Goal: Task Accomplishment & Management: Manage account settings

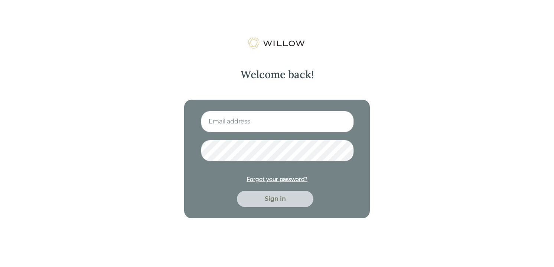
click at [240, 113] on input at bounding box center [277, 122] width 153 height 22
type input "[EMAIL_ADDRESS][DOMAIN_NAME]"
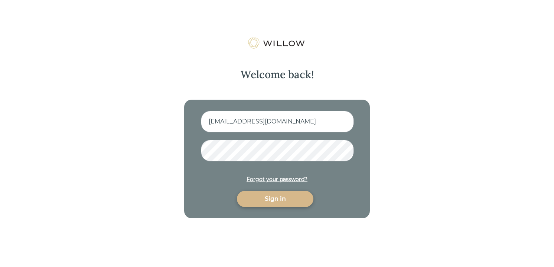
click at [278, 198] on div "Sign in" at bounding box center [275, 198] width 59 height 9
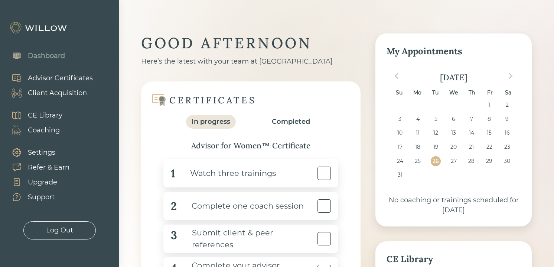
click at [52, 94] on div "Client Acquisition" at bounding box center [57, 93] width 59 height 10
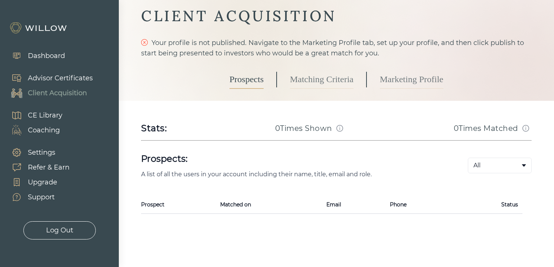
scroll to position [33, 0]
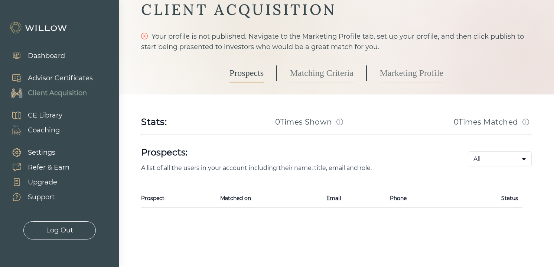
click at [307, 72] on link "Matching Criteria" at bounding box center [322, 73] width 64 height 19
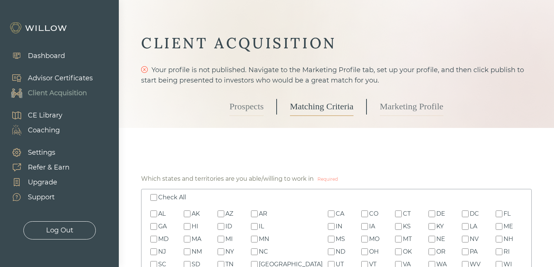
click at [397, 109] on link "Marketing Profile" at bounding box center [412, 106] width 64 height 19
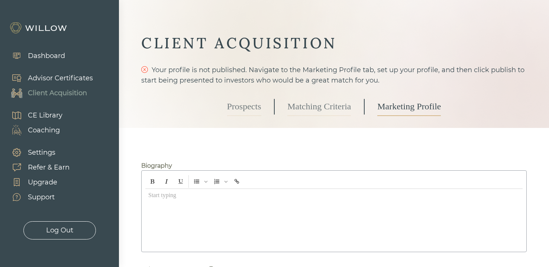
click at [53, 61] on div "Dashboard" at bounding box center [34, 55] width 61 height 15
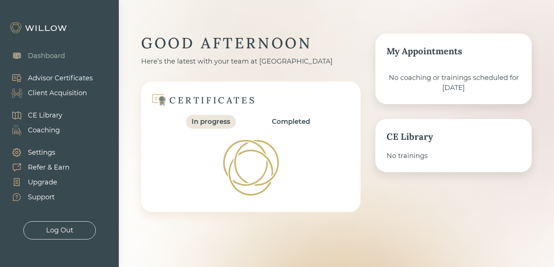
click at [50, 57] on div "Dashboard" at bounding box center [46, 56] width 37 height 10
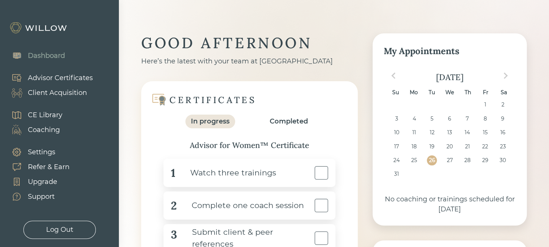
click at [80, 75] on div "Advisor Certificates" at bounding box center [60, 78] width 65 height 10
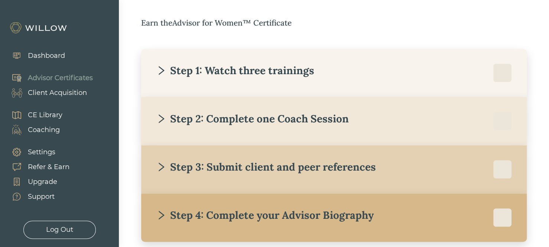
scroll to position [134, 0]
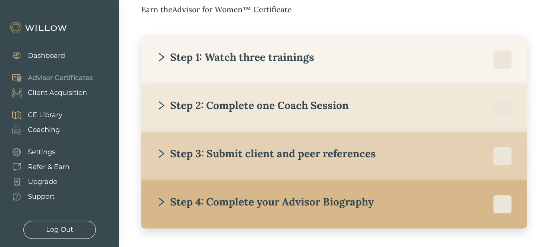
click at [259, 61] on div "Step 1: Watch three trainings" at bounding box center [235, 57] width 158 height 13
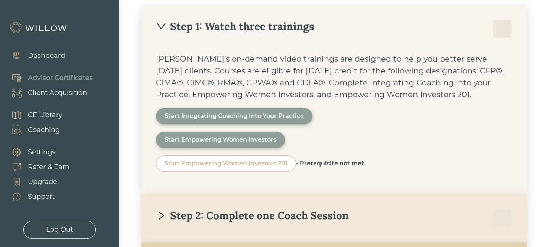
scroll to position [178, 0]
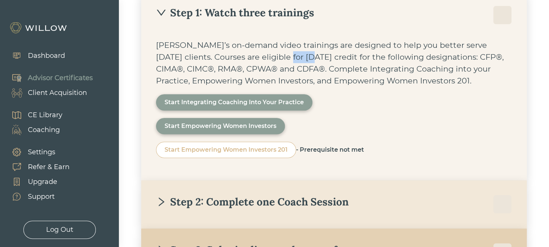
drag, startPoint x: 267, startPoint y: 61, endPoint x: 282, endPoint y: 59, distance: 14.6
click at [282, 59] on div "Willow’s on-demand video trainings are designed to help you better serve today’…" at bounding box center [334, 63] width 356 height 48
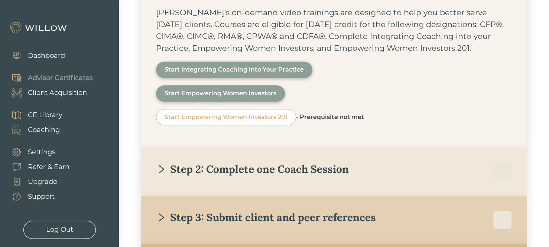
scroll to position [268, 0]
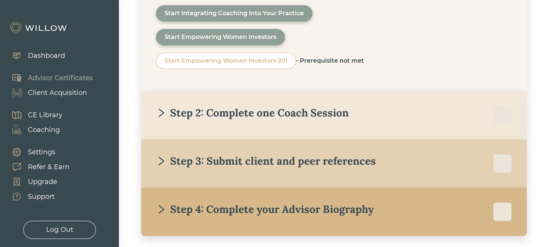
click at [192, 111] on div "Step 2: Complete one Coach Session" at bounding box center [252, 112] width 193 height 13
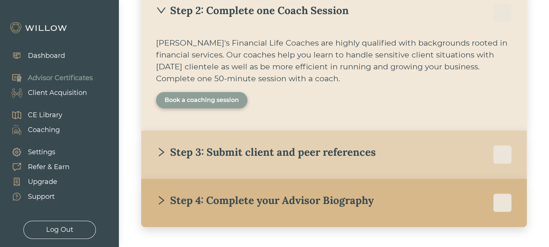
scroll to position [209, 0]
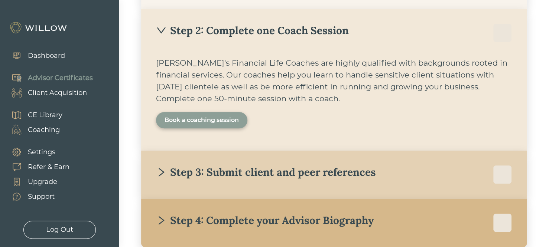
click at [183, 119] on div "Book a coaching session" at bounding box center [202, 120] width 74 height 9
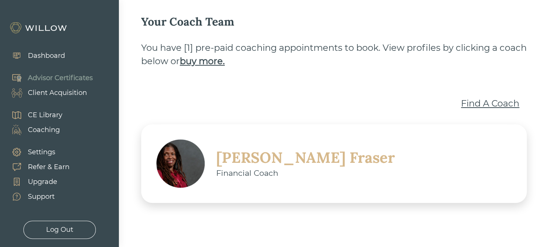
click at [472, 109] on div "Find A Coach" at bounding box center [490, 103] width 58 height 13
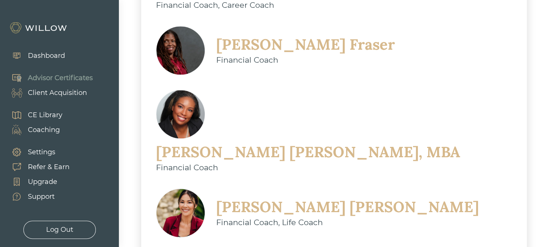
scroll to position [442, 0]
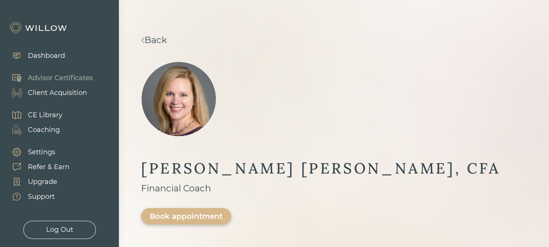
click at [155, 41] on link "Back" at bounding box center [154, 40] width 26 height 11
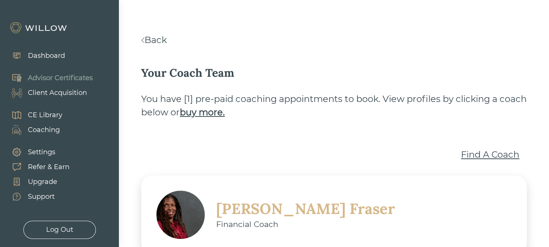
click at [145, 41] on link "Back" at bounding box center [154, 40] width 26 height 11
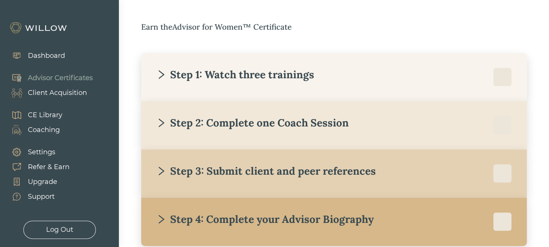
scroll to position [134, 0]
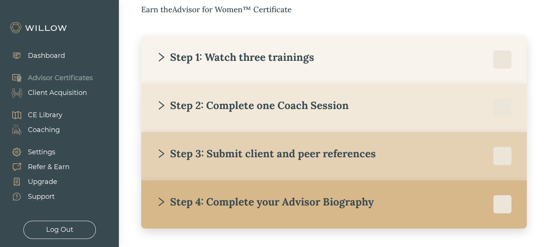
click at [198, 148] on div "Step 3: Submit client and peer references" at bounding box center [266, 153] width 220 height 13
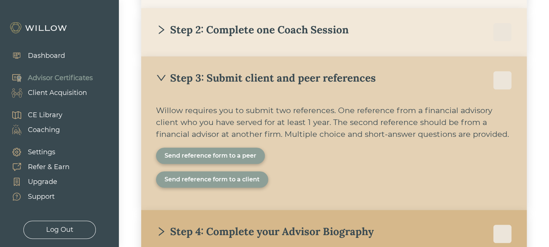
scroll to position [223, 0]
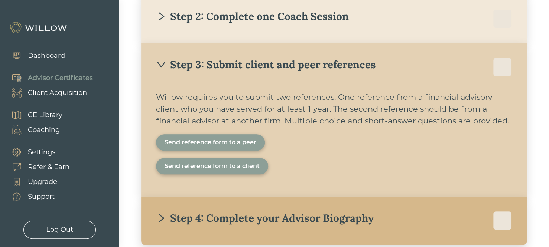
click at [245, 140] on div "Send reference form to a peer" at bounding box center [211, 142] width 92 height 9
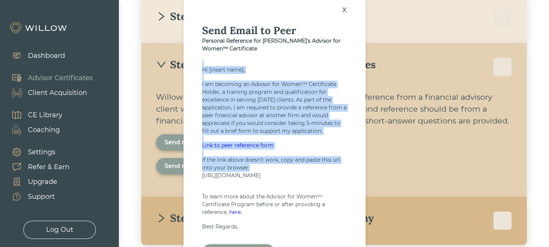
drag, startPoint x: 225, startPoint y: 93, endPoint x: 233, endPoint y: 196, distance: 103.3
click at [233, 196] on div "x Send Email to Peer Personal Reference for Amber's Advisor for Women™ Certific…" at bounding box center [275, 136] width 182 height 288
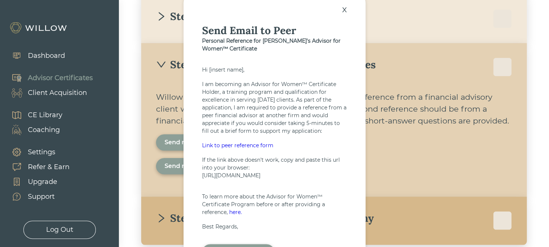
click at [347, 8] on div "x" at bounding box center [345, 9] width 12 height 16
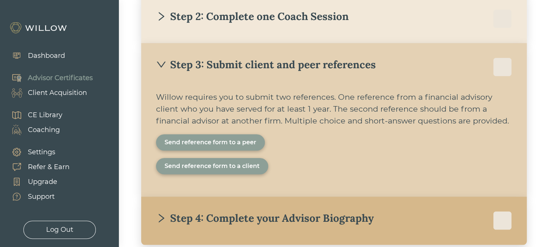
click at [178, 66] on div "Step 3: Submit client and peer references" at bounding box center [266, 64] width 220 height 13
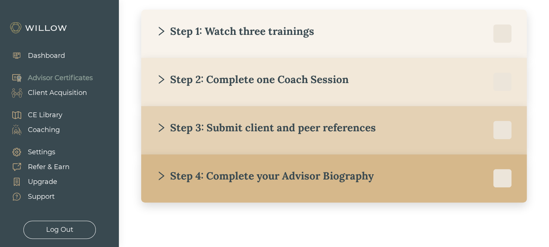
scroll to position [160, 0]
click at [232, 180] on div "Step 4: Complete your Advisor Biography" at bounding box center [265, 175] width 218 height 13
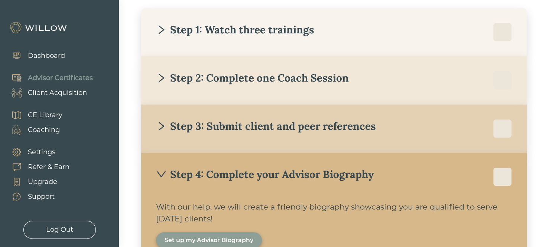
scroll to position [178, 0]
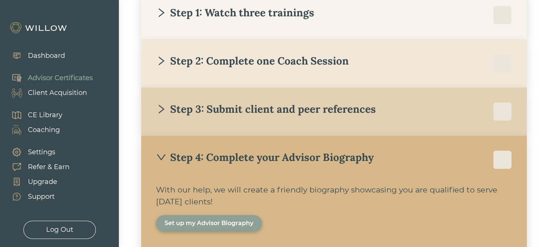
click at [180, 161] on div "Step 4: Complete your Advisor Biography" at bounding box center [265, 157] width 218 height 13
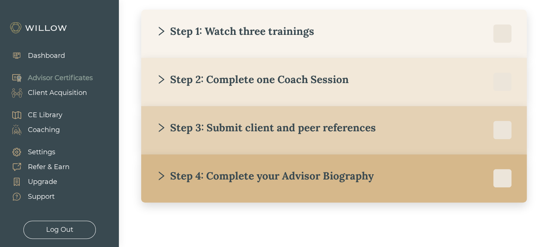
click at [56, 117] on div "CE Library" at bounding box center [45, 115] width 35 height 10
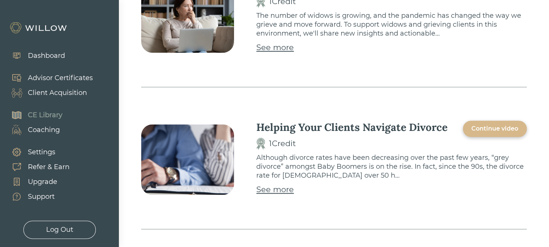
scroll to position [464, 0]
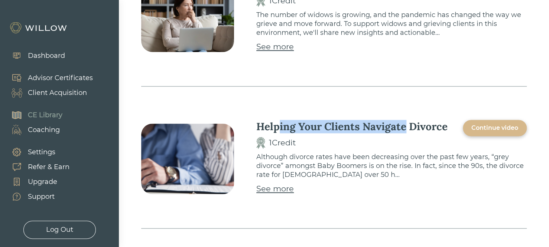
drag, startPoint x: 311, startPoint y: 123, endPoint x: 411, endPoint y: 155, distance: 104.9
click at [404, 132] on div "Helping Your Clients Navigate Divorce" at bounding box center [351, 126] width 191 height 13
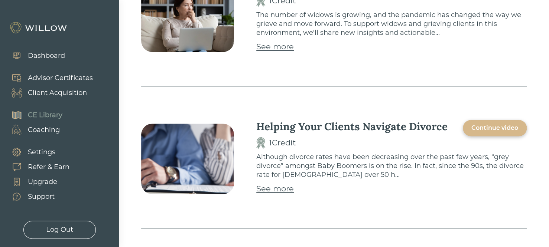
click at [414, 165] on p "Although divorce rates have been decreasing over the past few years, “grey divo…" at bounding box center [391, 166] width 271 height 27
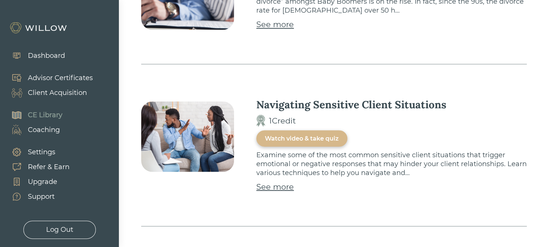
scroll to position [643, 0]
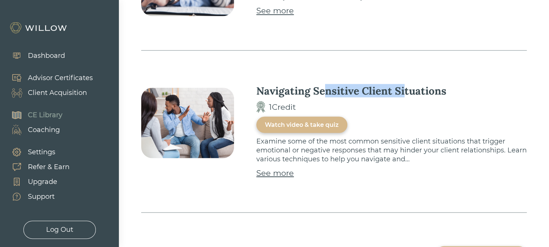
drag, startPoint x: 385, startPoint y: 90, endPoint x: 408, endPoint y: 94, distance: 23.7
click at [408, 94] on div "Navigating Sensitive Client Situations" at bounding box center [351, 90] width 190 height 13
click at [402, 114] on div "Navigating Sensitive Client Situations 1 Credit Watch video & take quiz" at bounding box center [391, 108] width 271 height 49
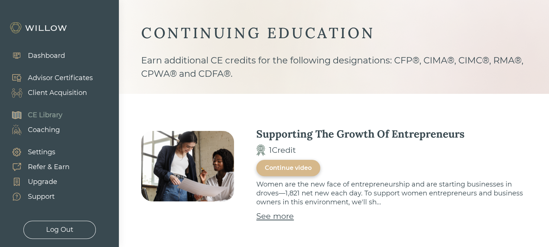
scroll to position [0, 0]
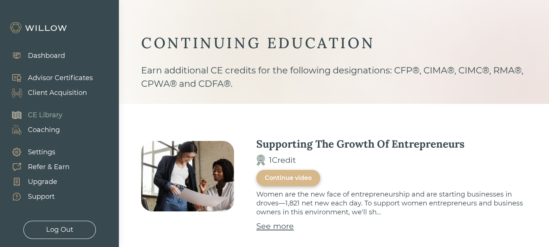
click at [64, 96] on div "Client Acquisition" at bounding box center [57, 93] width 59 height 10
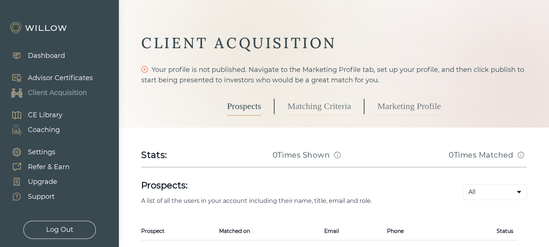
click at [319, 103] on link "Matching Criteria" at bounding box center [320, 106] width 64 height 19
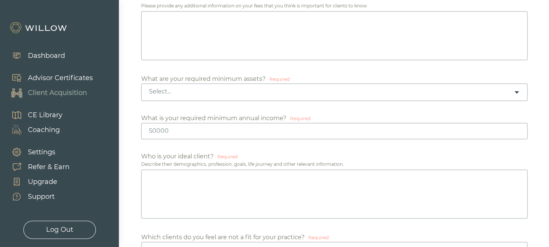
scroll to position [401, 0]
click at [210, 94] on div "Select..." at bounding box center [334, 90] width 386 height 17
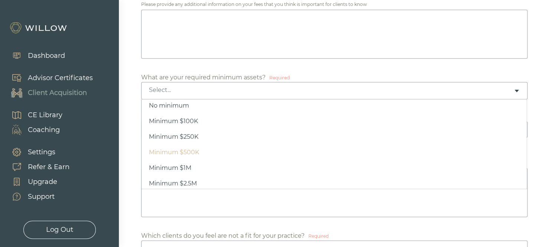
scroll to position [35, 0]
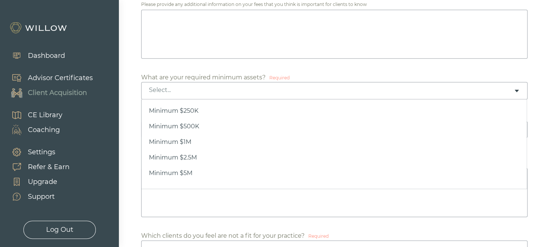
click at [194, 90] on div "Select..." at bounding box center [331, 90] width 365 height 8
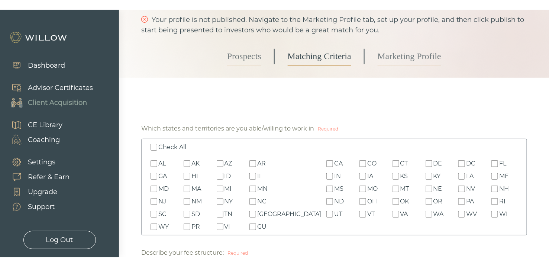
scroll to position [0, 0]
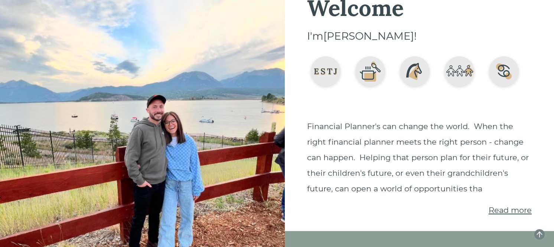
scroll to position [45, 0]
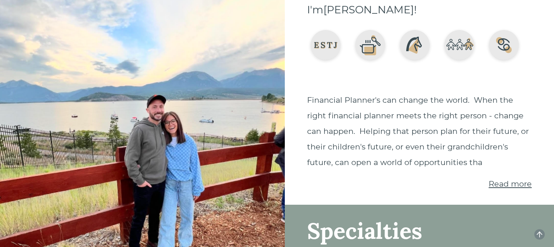
click at [503, 186] on span "Read more" at bounding box center [510, 183] width 43 height 9
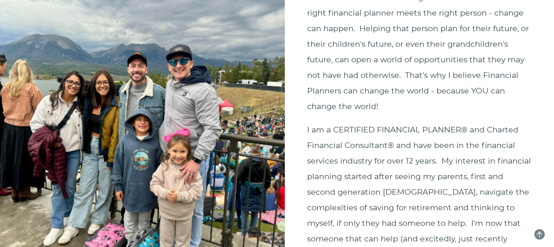
scroll to position [0, 0]
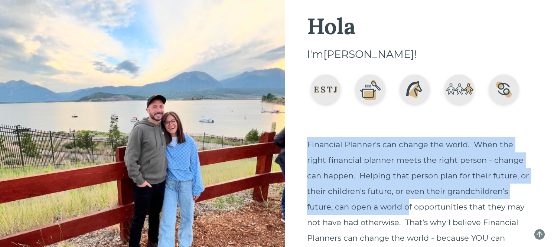
drag, startPoint x: 312, startPoint y: 147, endPoint x: 420, endPoint y: 214, distance: 127.9
click at [413, 211] on p "Financial Planner's can change the world. When the right financial planner meet…" at bounding box center [419, 199] width 225 height 125
click at [438, 180] on p "Financial Planner's can change the world. When the right financial planner meet…" at bounding box center [419, 199] width 225 height 125
